Goal: Transaction & Acquisition: Purchase product/service

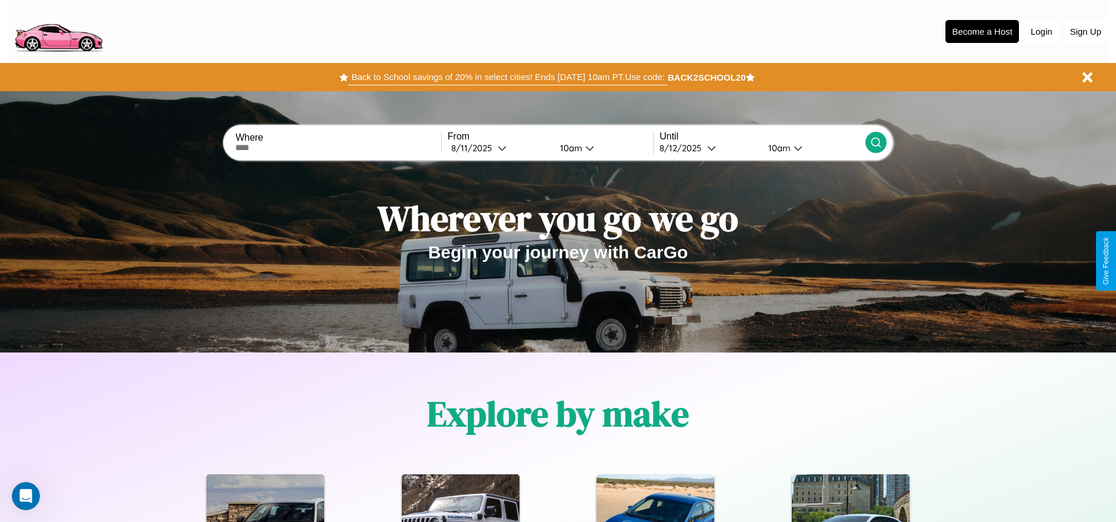
click at [508, 77] on button "Back to School savings of 20% in select cities! Ends [DATE] 10am PT. Use code:" at bounding box center [507, 77] width 319 height 16
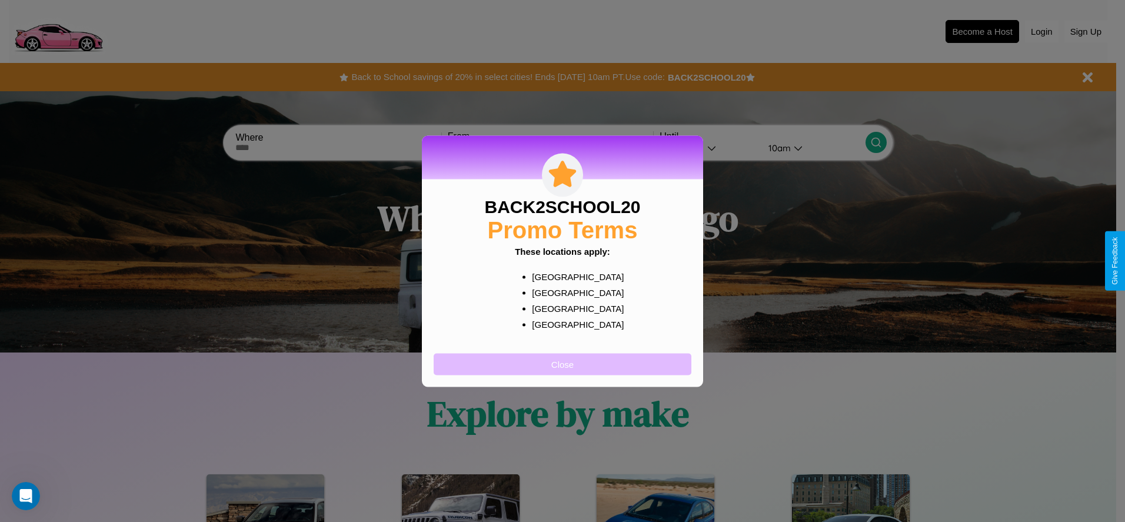
click at [563, 364] on button "Close" at bounding box center [563, 364] width 258 height 22
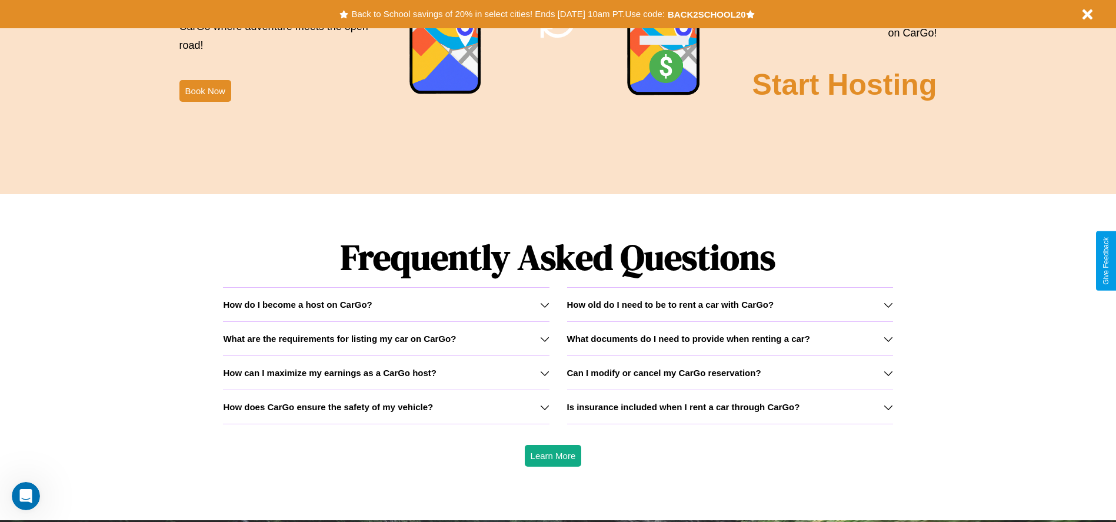
scroll to position [1688, 0]
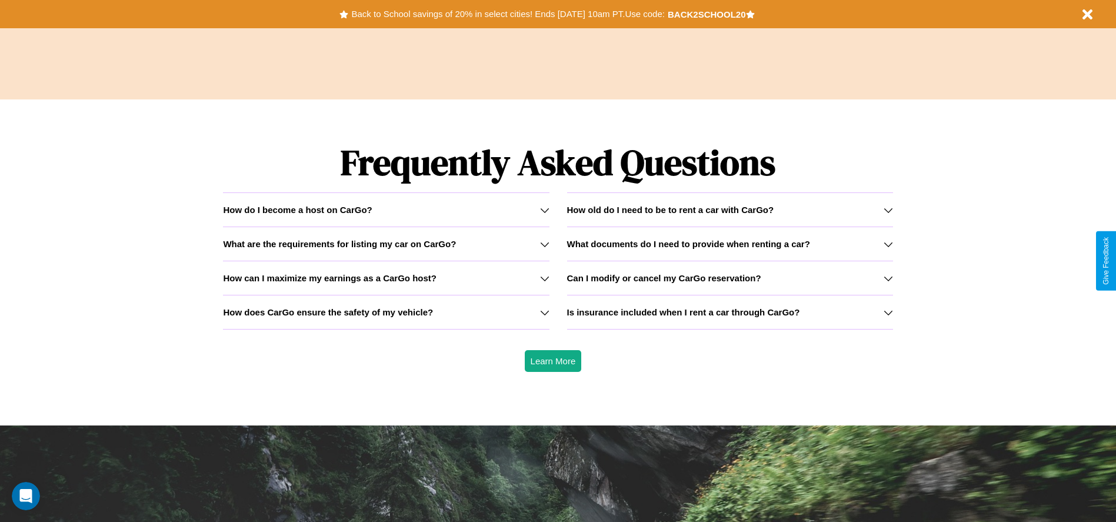
click at [386, 278] on h3 "How can I maximize my earnings as a CarGo host?" at bounding box center [330, 278] width 214 height 10
click at [888, 209] on icon at bounding box center [888, 209] width 9 height 9
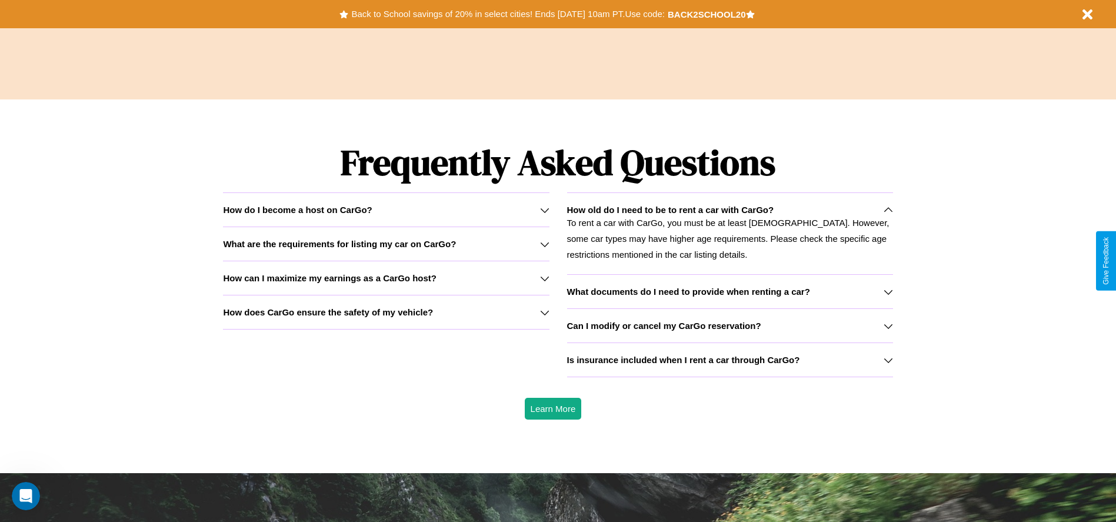
click at [544, 312] on icon at bounding box center [544, 312] width 9 height 9
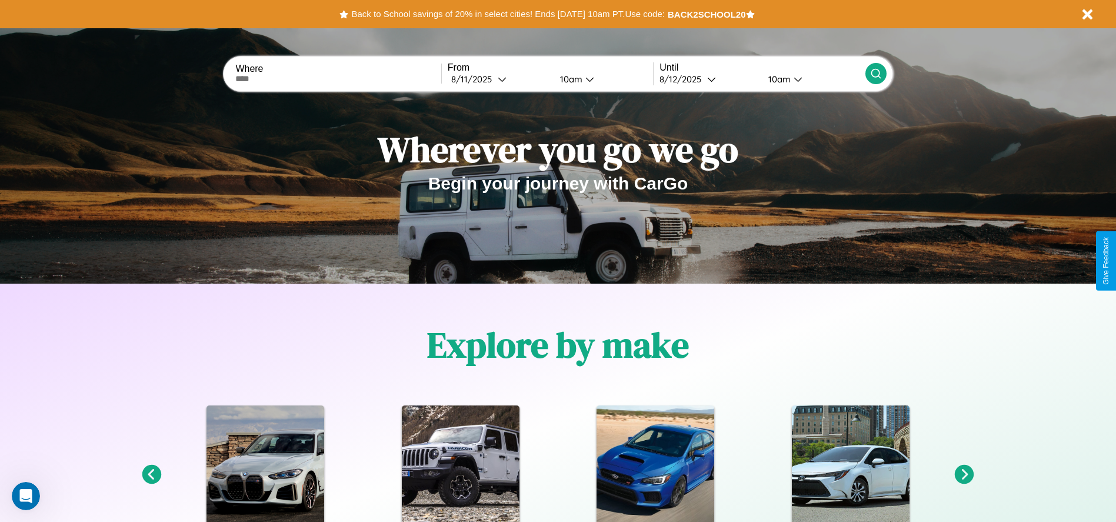
scroll to position [0, 0]
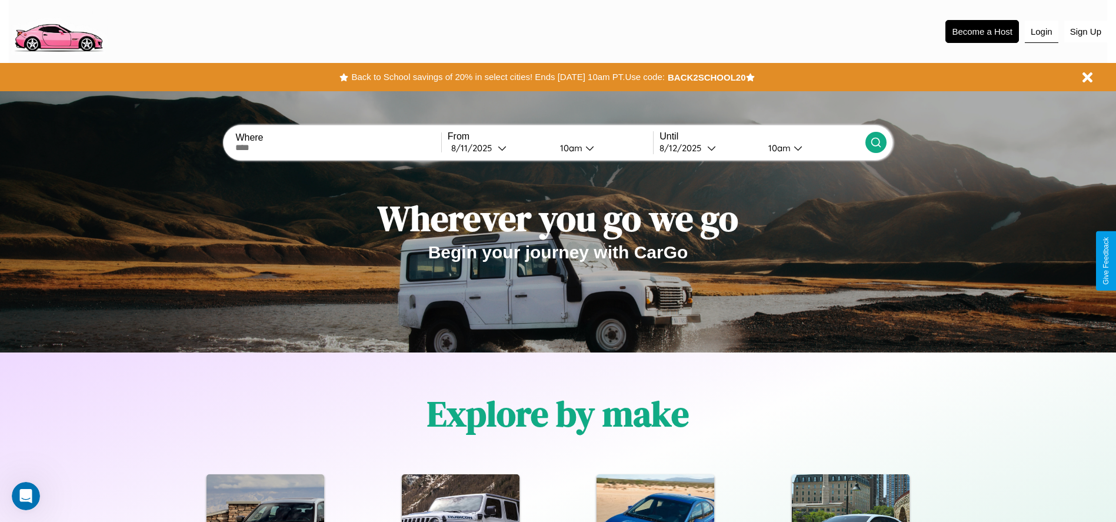
click at [1041, 31] on button "Login" at bounding box center [1042, 32] width 34 height 22
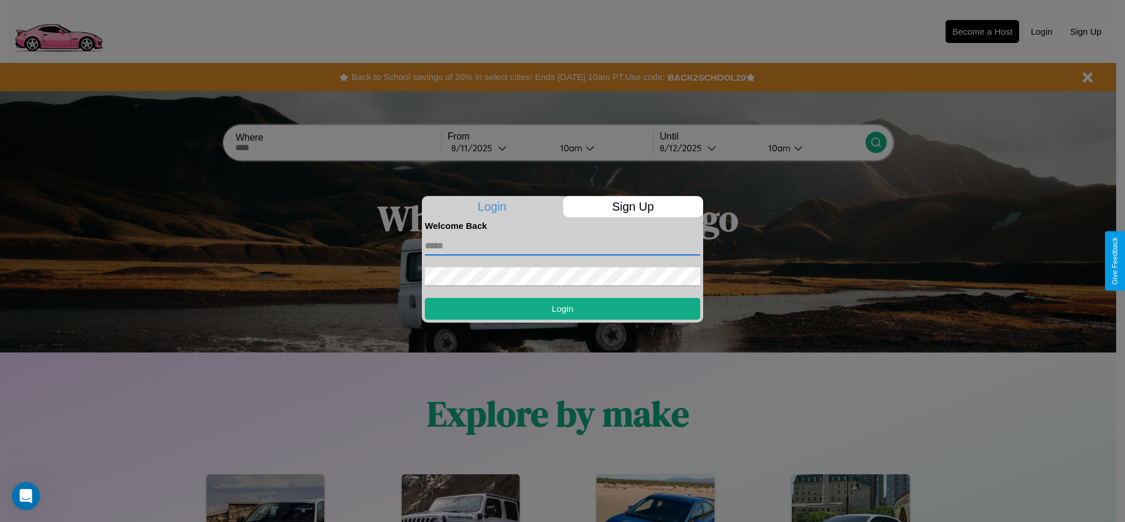
click at [563, 245] on input "text" at bounding box center [562, 246] width 275 height 19
type input "**********"
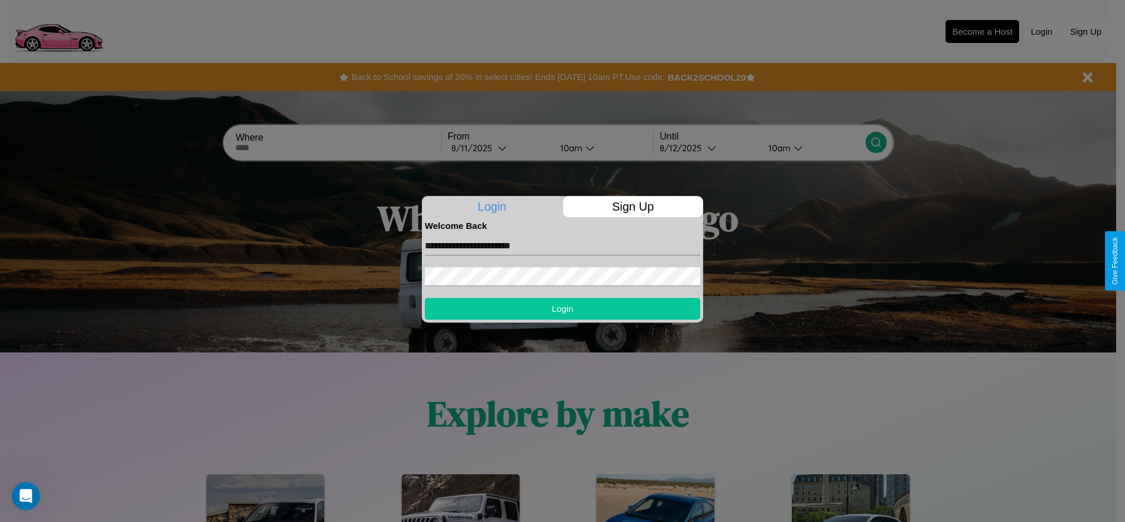
click at [563, 308] on button "Login" at bounding box center [562, 309] width 275 height 22
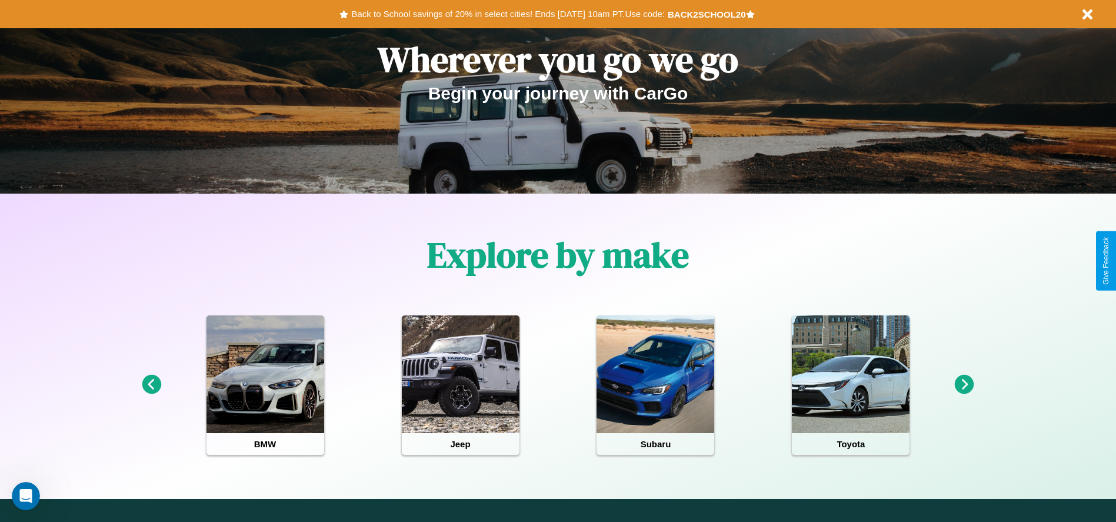
scroll to position [244, 0]
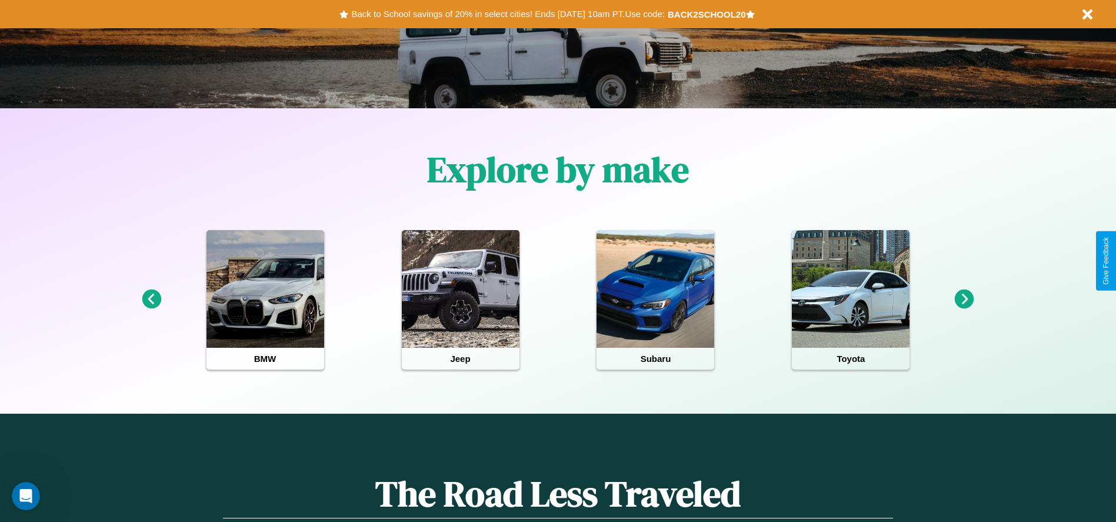
click at [964, 299] on icon at bounding box center [964, 298] width 19 height 19
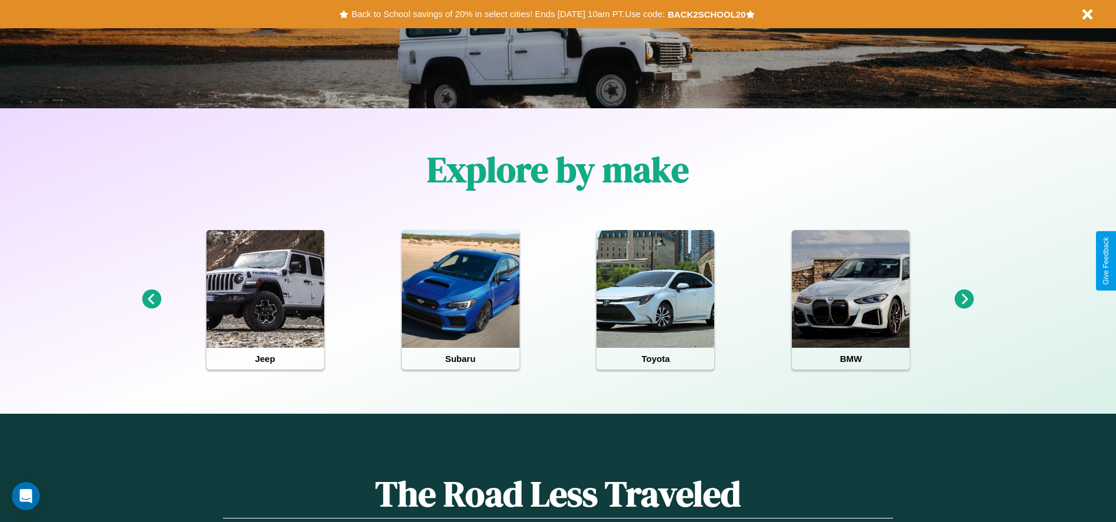
click at [964, 299] on icon at bounding box center [964, 298] width 19 height 19
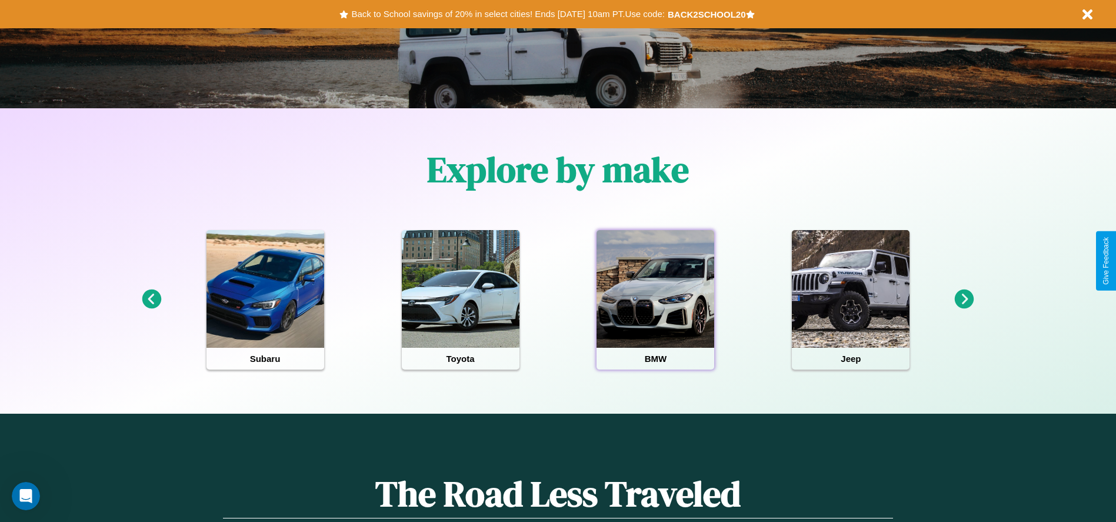
click at [655, 299] on div at bounding box center [656, 289] width 118 height 118
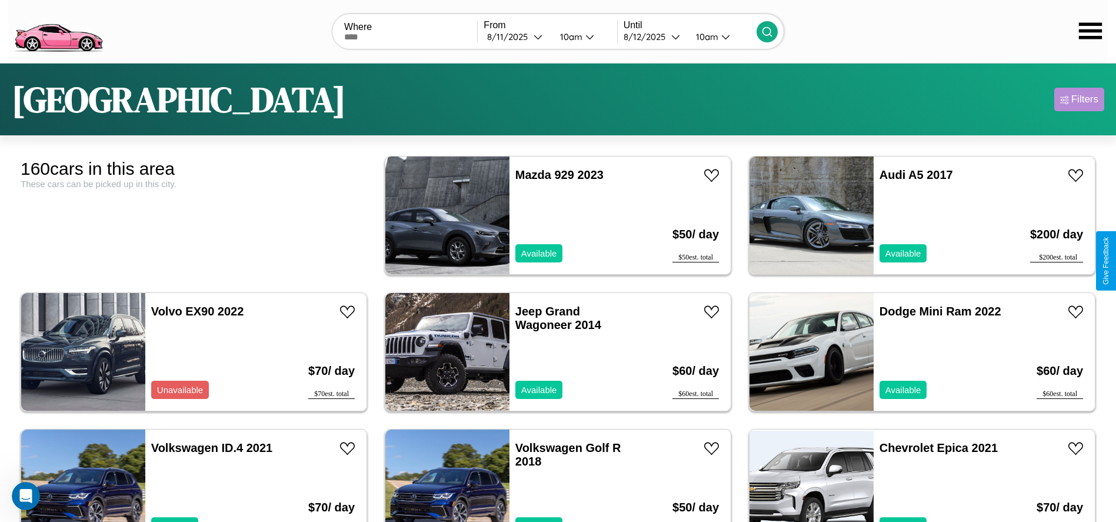
click at [1079, 99] on div "Filters" at bounding box center [1084, 100] width 27 height 12
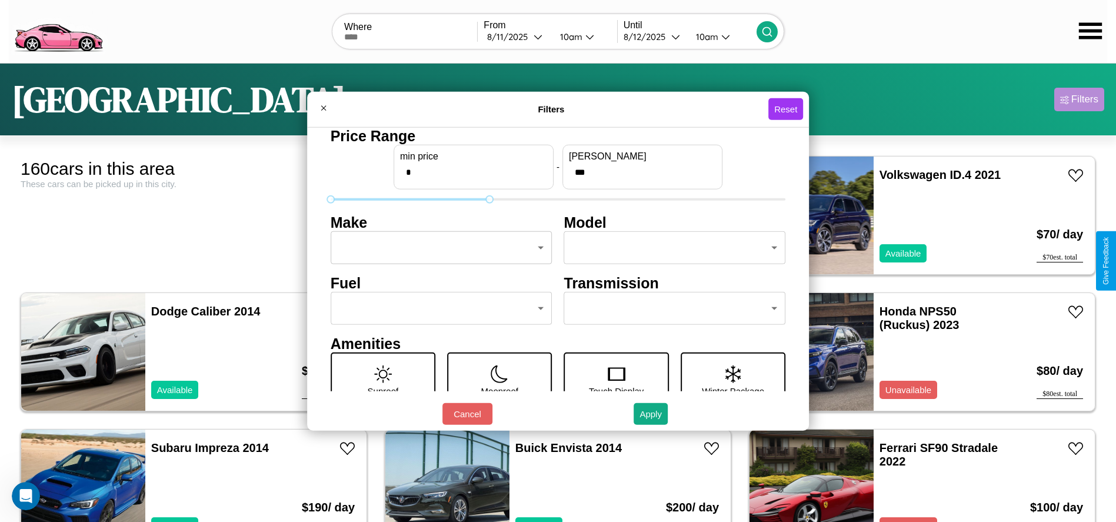
type input "***"
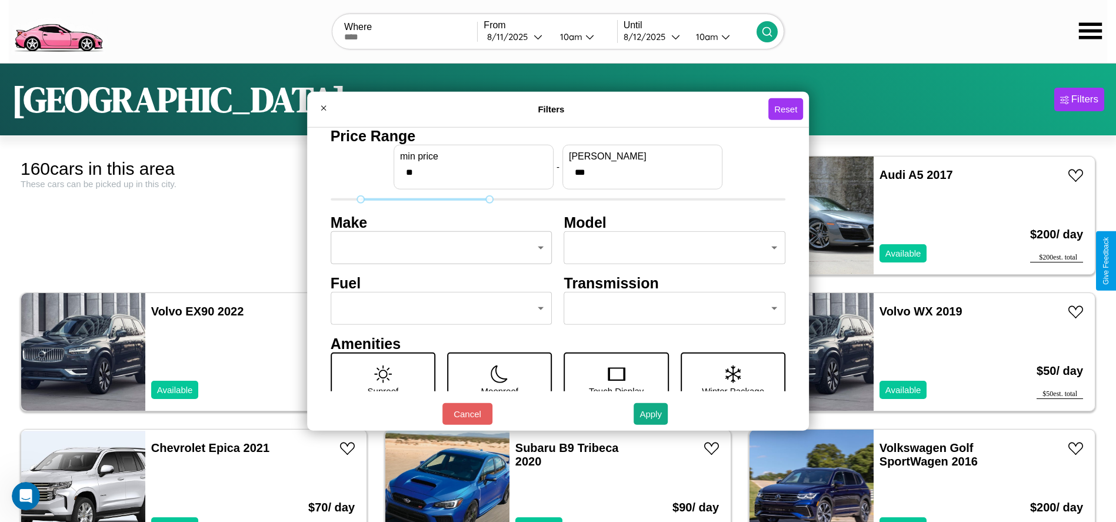
type input "**"
click at [438, 248] on body "CarGo Where From [DATE] 10am Until [DATE] 10am [GEOGRAPHIC_DATA] Filters 160 ca…" at bounding box center [558, 297] width 1116 height 595
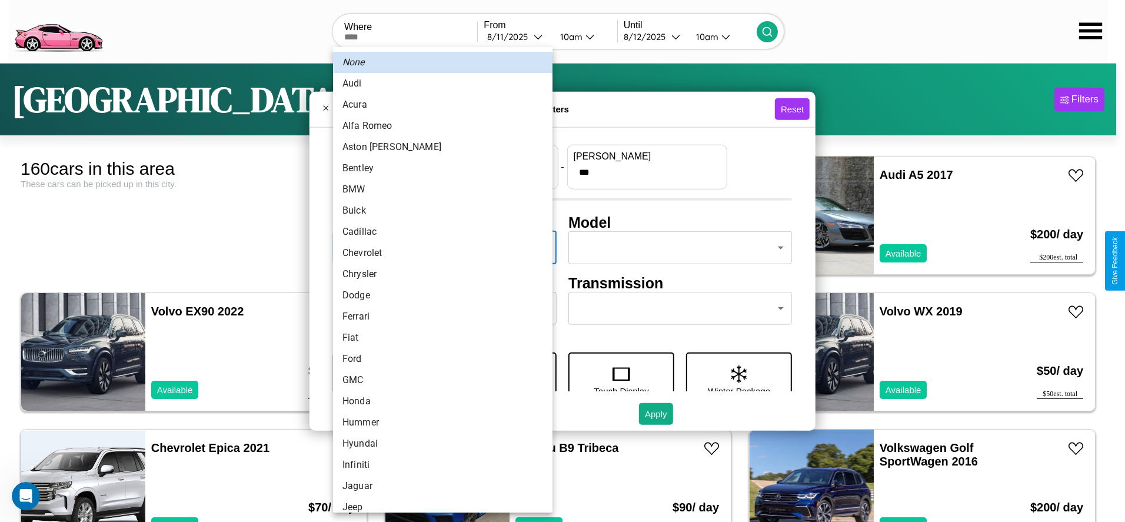
click at [438, 147] on li "Aston [PERSON_NAME]" at bounding box center [442, 147] width 219 height 21
type input "**********"
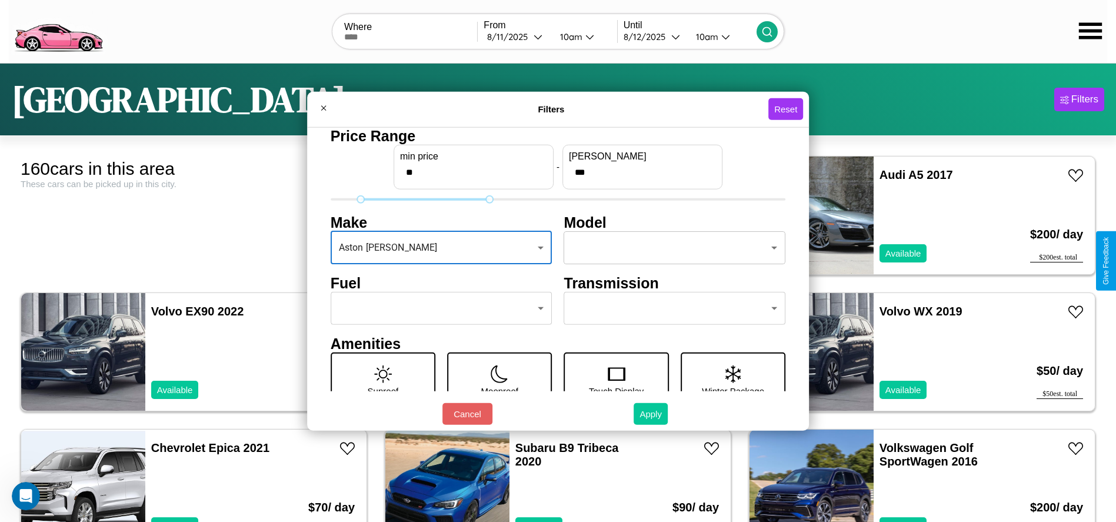
click at [651, 414] on button "Apply" at bounding box center [651, 414] width 34 height 22
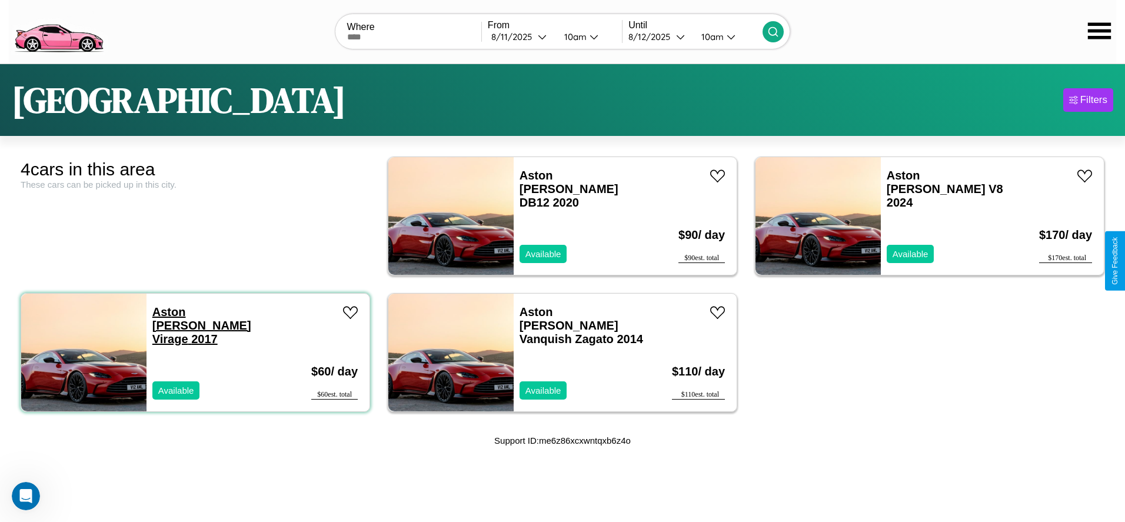
click at [187, 311] on link "Aston [PERSON_NAME] Virage 2017" at bounding box center [201, 325] width 99 height 40
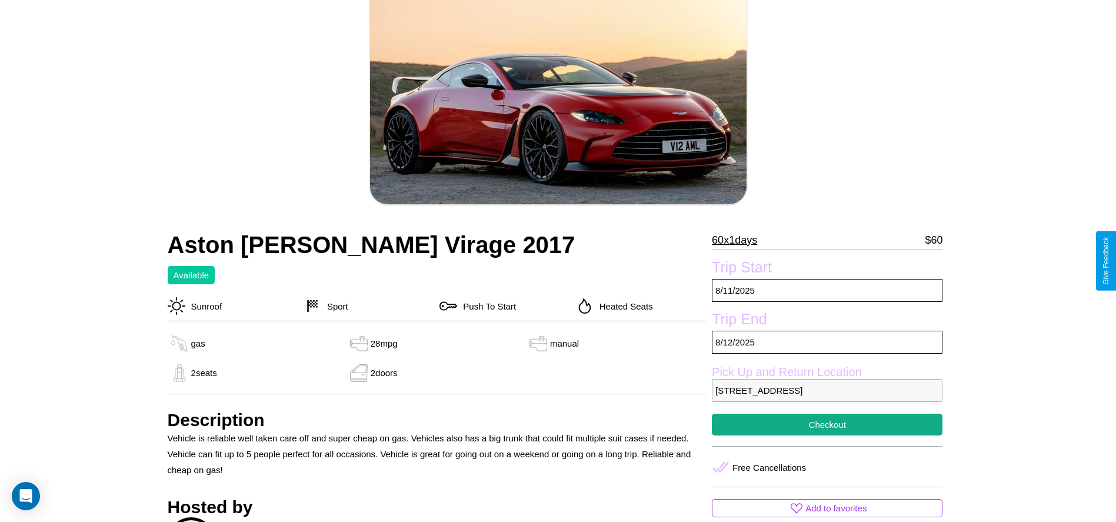
scroll to position [271, 0]
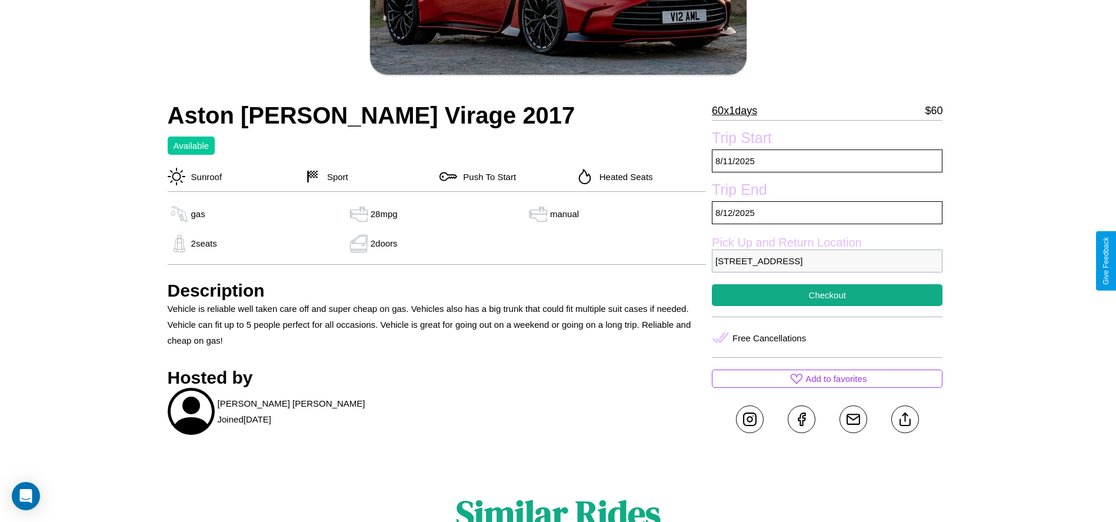
click at [827, 261] on p "[STREET_ADDRESS]" at bounding box center [827, 260] width 231 height 23
click at [827, 261] on p "8420 Spring Street London 46362 United Kingdom" at bounding box center [827, 260] width 231 height 23
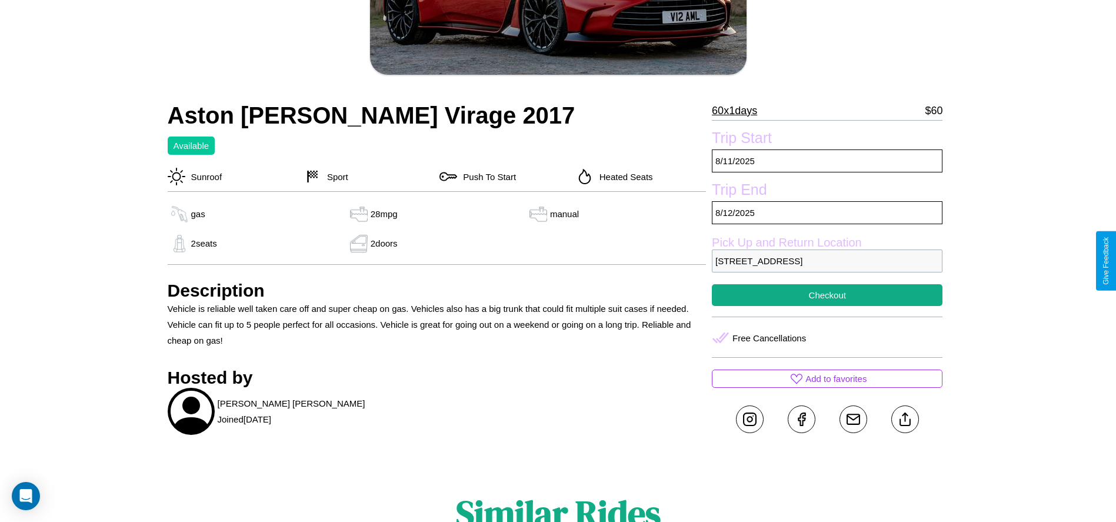
click at [827, 261] on p "8420 Spring Street London 46362 United Kingdom" at bounding box center [827, 260] width 231 height 23
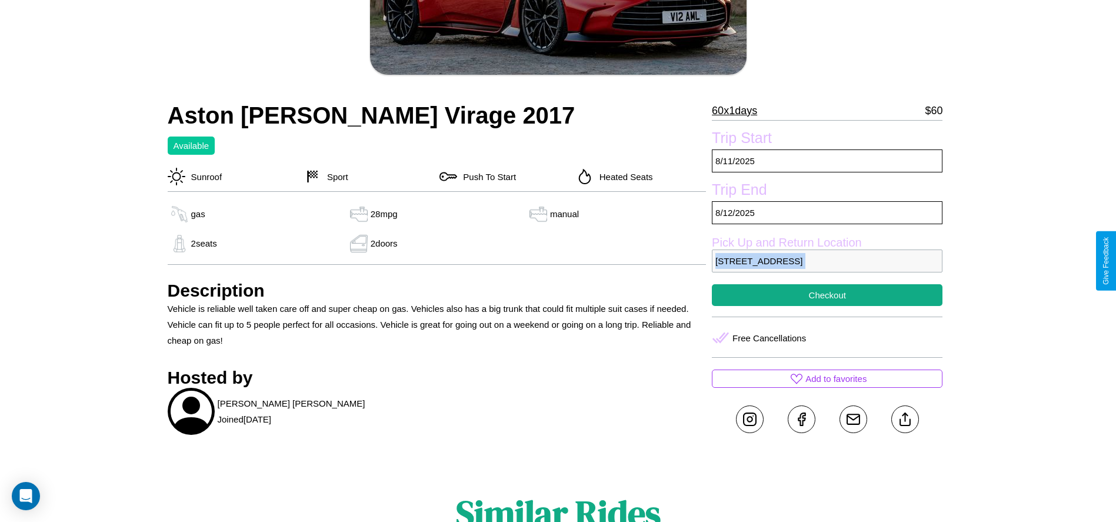
click at [827, 261] on p "8420 Spring Street London 46362 United Kingdom" at bounding box center [827, 260] width 231 height 23
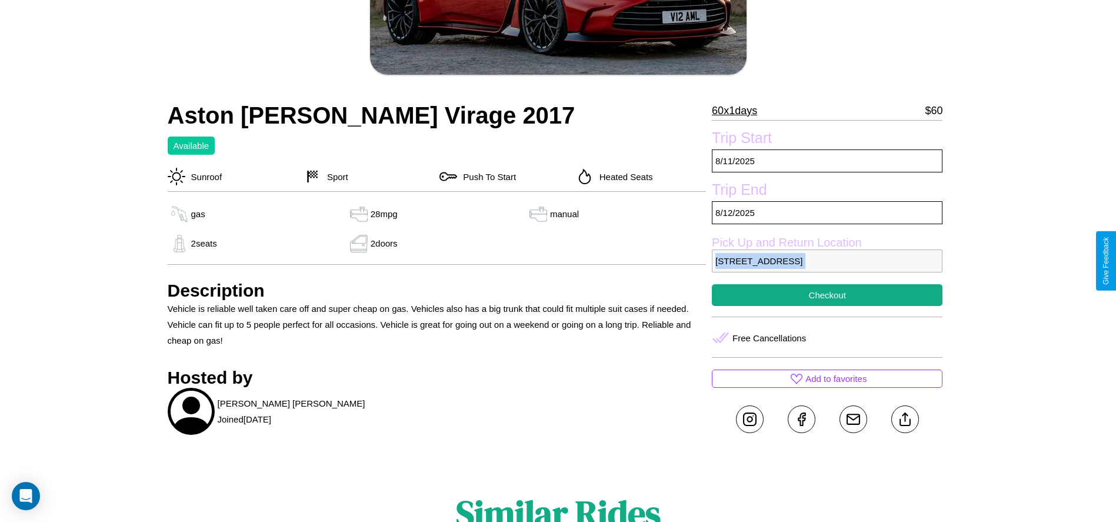
click at [827, 261] on p "8420 Spring Street London 46362 United Kingdom" at bounding box center [827, 260] width 231 height 23
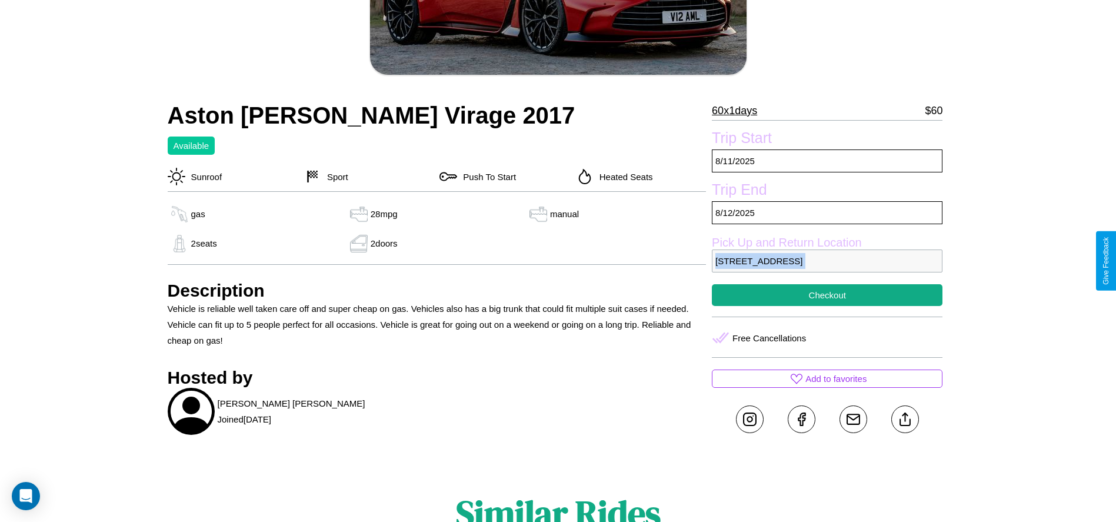
click at [827, 261] on p "8420 Spring Street London 46362 United Kingdom" at bounding box center [827, 260] width 231 height 23
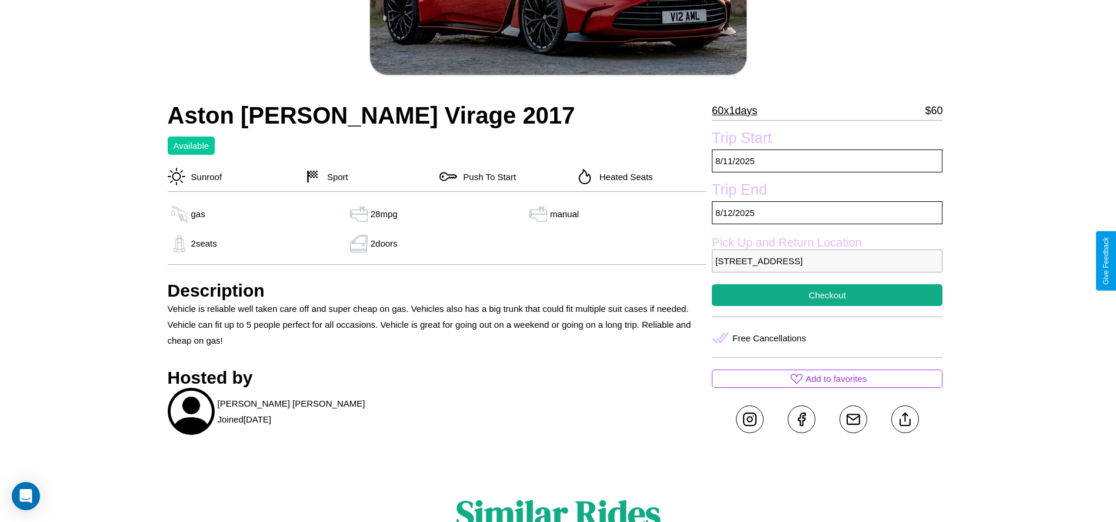
scroll to position [305, 0]
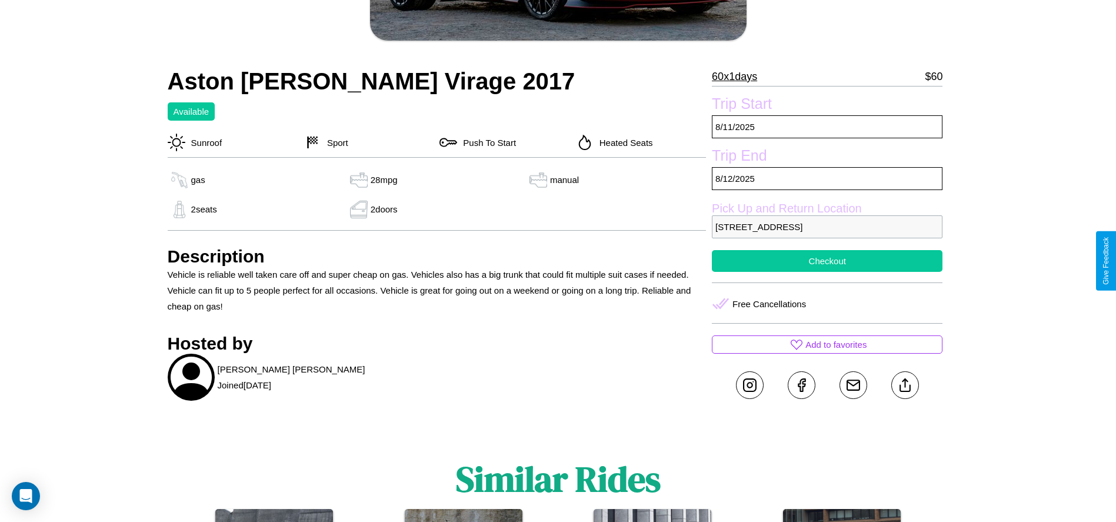
click at [827, 261] on button "Checkout" at bounding box center [827, 261] width 231 height 22
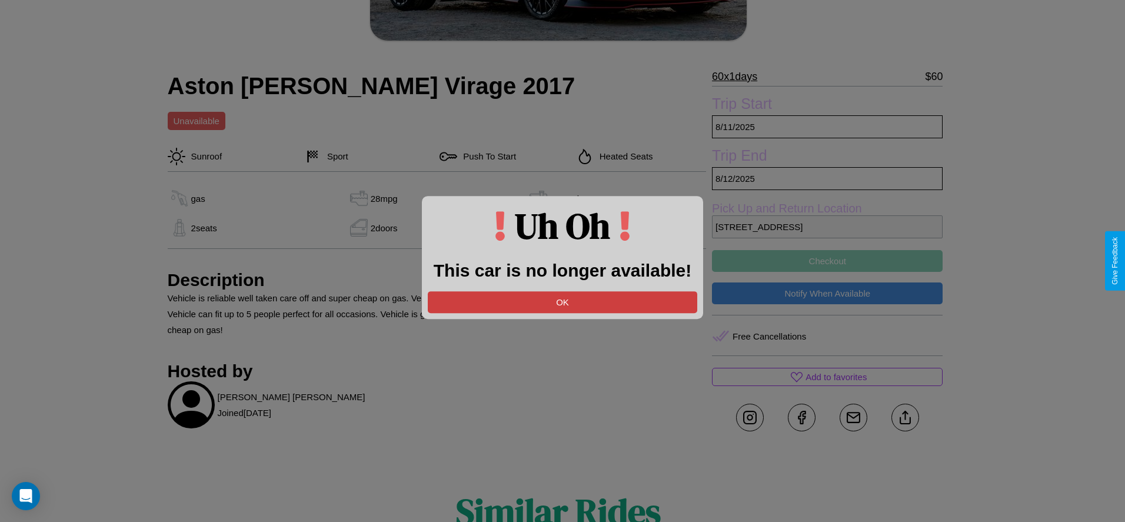
click at [563, 302] on button "OK" at bounding box center [562, 302] width 269 height 22
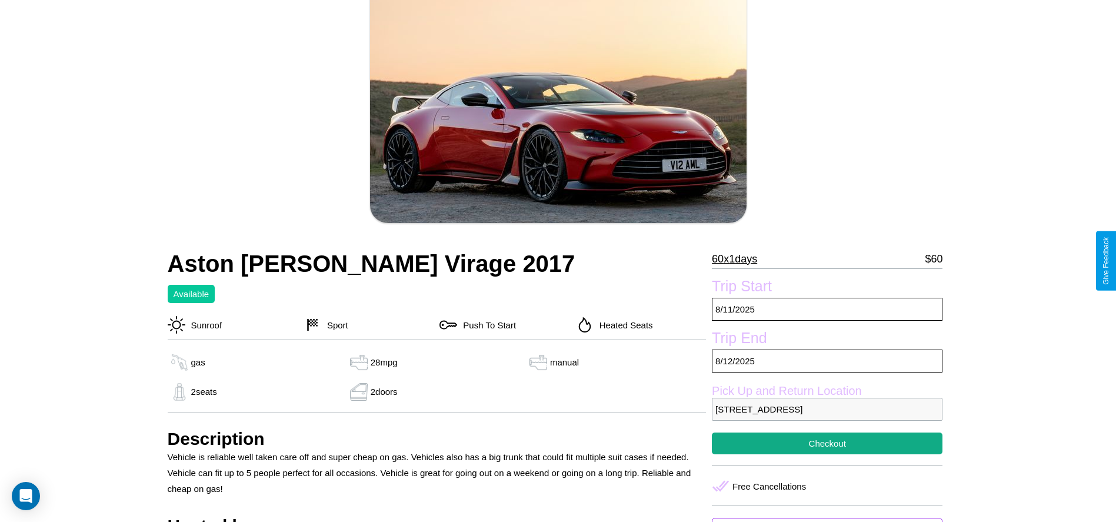
scroll to position [388, 0]
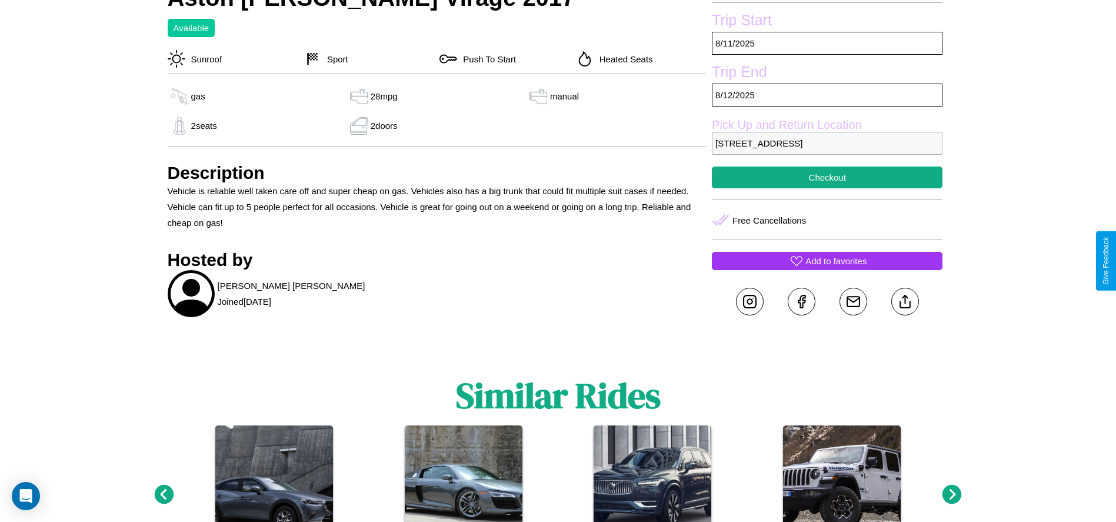
click at [827, 261] on p "Add to favorites" at bounding box center [836, 261] width 61 height 16
